Goal: Information Seeking & Learning: Learn about a topic

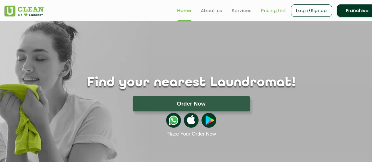
click at [265, 8] on link "Pricing List" at bounding box center [273, 10] width 25 height 7
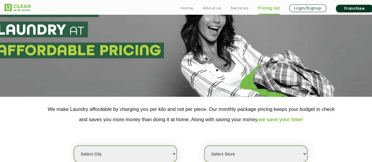
scroll to position [147, 0]
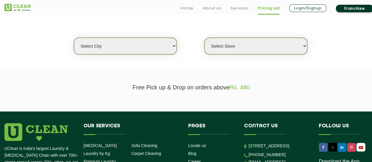
click at [146, 31] on div "Select city [GEOGRAPHIC_DATA] [GEOGRAPHIC_DATA] [GEOGRAPHIC_DATA] [GEOGRAPHIC_D…" at bounding box center [191, 36] width 382 height 38
click at [153, 46] on select "Select city [GEOGRAPHIC_DATA] [GEOGRAPHIC_DATA] [GEOGRAPHIC_DATA] [GEOGRAPHIC_D…" at bounding box center [125, 46] width 103 height 17
click at [219, 103] on section "Free Pick up & Drop on orders above Rs. 480" at bounding box center [186, 90] width 372 height 42
click at [149, 44] on select "Select city [GEOGRAPHIC_DATA] [GEOGRAPHIC_DATA] [GEOGRAPHIC_DATA] [GEOGRAPHIC_D…" at bounding box center [125, 46] width 103 height 17
select select "1"
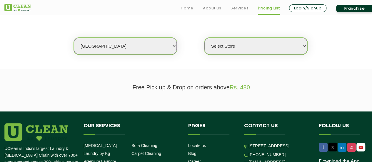
click at [74, 38] on select "Select city [GEOGRAPHIC_DATA] [GEOGRAPHIC_DATA] [GEOGRAPHIC_DATA] [GEOGRAPHIC_D…" at bounding box center [125, 46] width 103 height 17
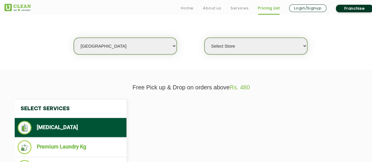
click at [262, 47] on select "Select Store" at bounding box center [255, 46] width 103 height 17
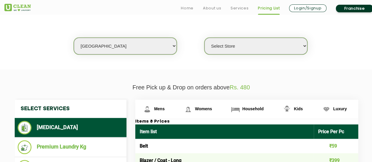
select select "169"
click at [204, 38] on select "Select Store [GEOGRAPHIC_DATA] [GEOGRAPHIC_DATA] 2 [GEOGRAPHIC_DATA] [PERSON_NA…" at bounding box center [255, 46] width 103 height 17
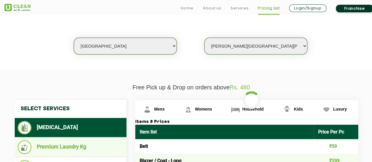
click at [83, 141] on li "Premium Laundry Kg" at bounding box center [71, 147] width 106 height 14
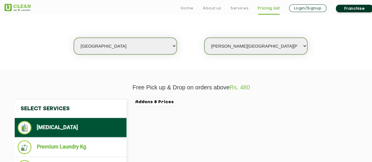
click at [87, 123] on li "[MEDICAL_DATA]" at bounding box center [71, 128] width 106 height 14
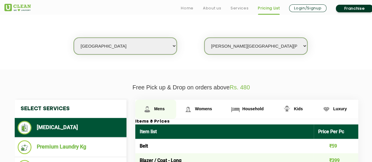
click at [159, 111] on link "Mens" at bounding box center [155, 109] width 41 height 19
click at [152, 110] on img at bounding box center [147, 109] width 10 height 10
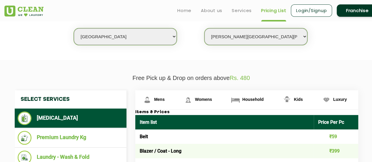
scroll to position [88, 0]
